Goal: Task Accomplishment & Management: Manage account settings

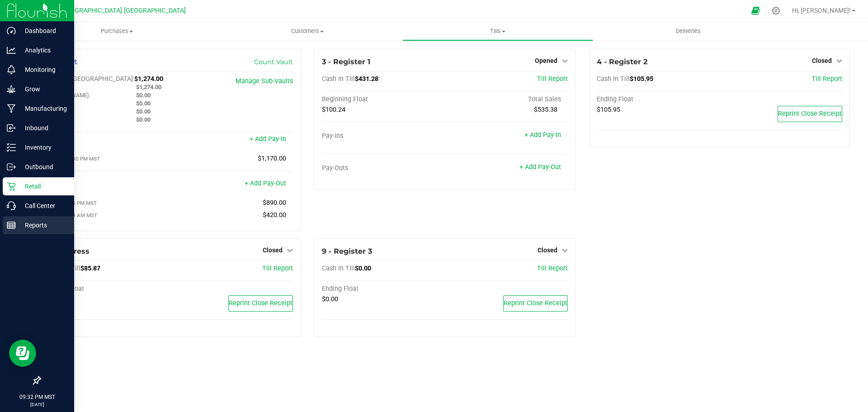
click at [24, 223] on p "Reports" at bounding box center [43, 225] width 54 height 11
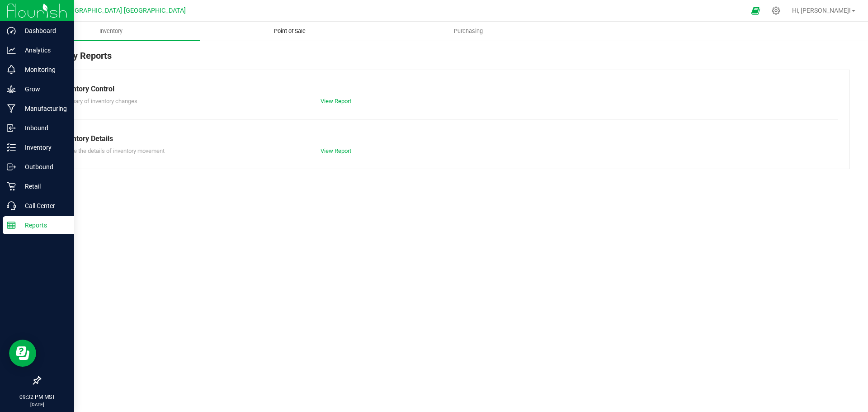
click at [289, 25] on uib-tab-heading "Point of Sale" at bounding box center [290, 31] width 178 height 18
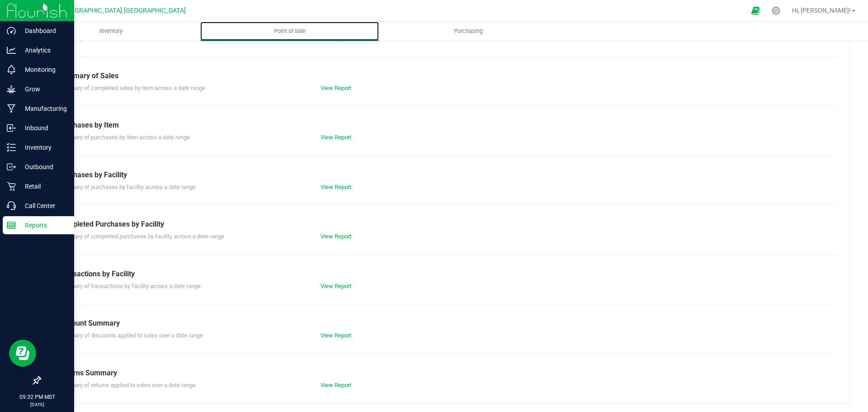
scroll to position [63, 0]
click at [335, 335] on link "View Report" at bounding box center [335, 334] width 31 height 7
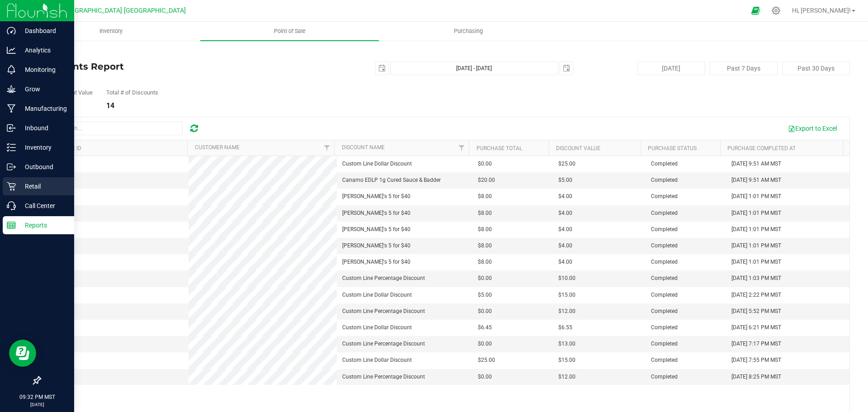
click at [32, 185] on p "Retail" at bounding box center [43, 186] width 54 height 11
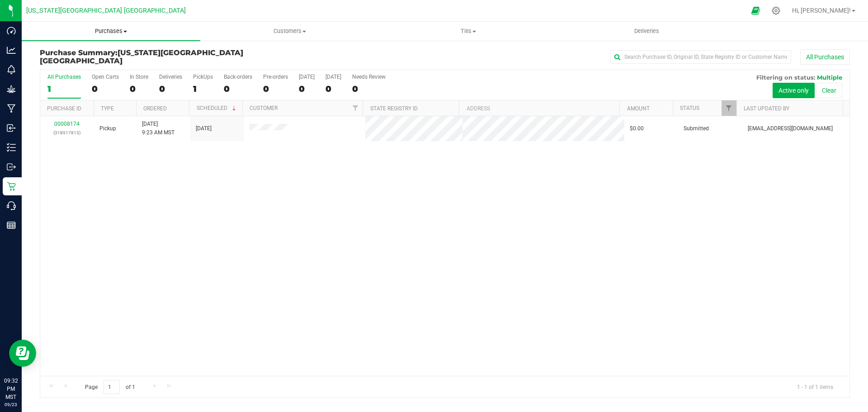
click at [113, 28] on span "Purchases" at bounding box center [111, 31] width 178 height 8
click at [54, 75] on span "All purchases" at bounding box center [54, 76] width 64 height 8
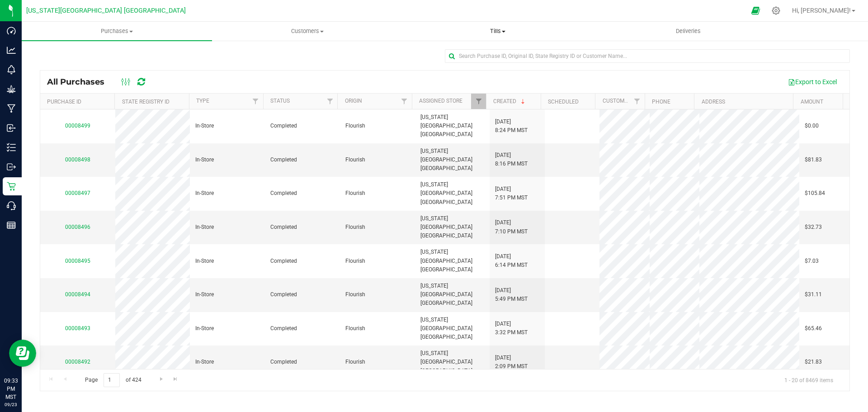
click at [497, 29] on span "Tills" at bounding box center [497, 31] width 189 height 8
click at [446, 54] on span "Manage tills" at bounding box center [432, 55] width 61 height 8
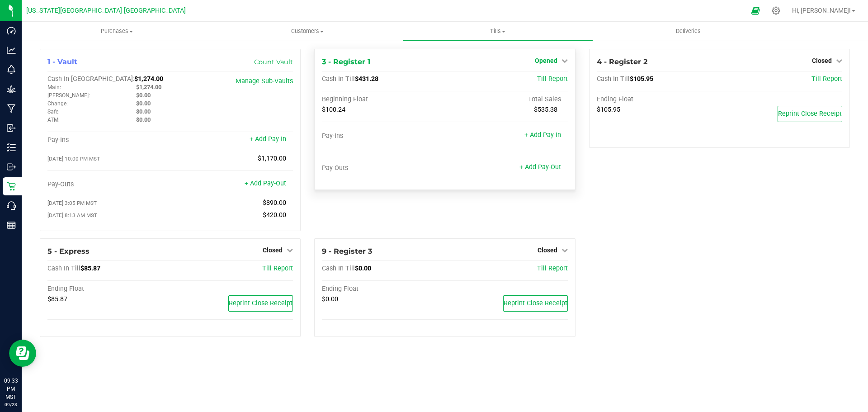
click at [548, 59] on span "Opened" at bounding box center [546, 60] width 23 height 7
click at [543, 78] on link "Close Till" at bounding box center [547, 79] width 24 height 7
